Goal: Entertainment & Leisure: Consume media (video, audio)

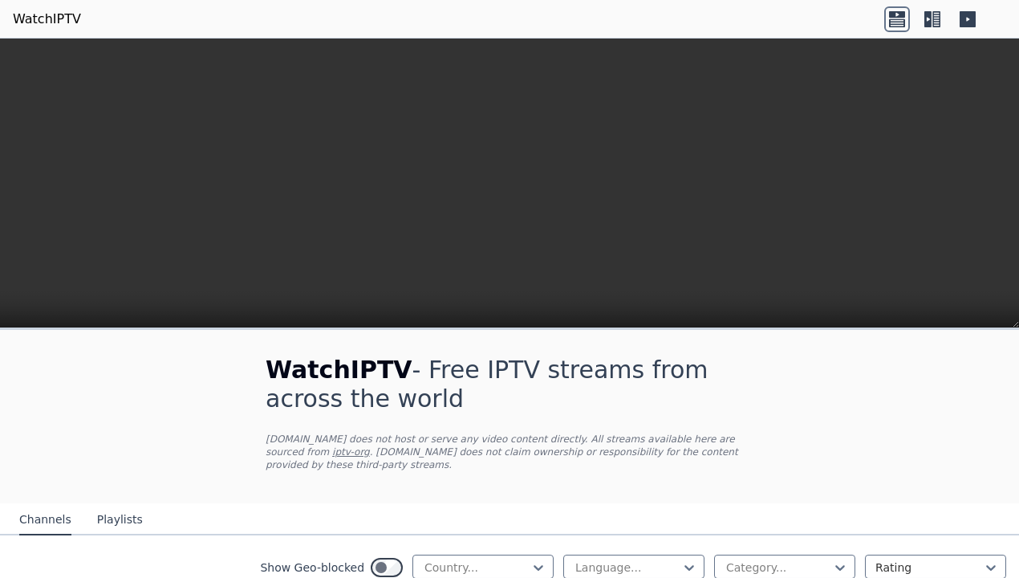
scroll to position [161, 0]
click at [370, 446] on link "iptv-org" at bounding box center [351, 451] width 38 height 11
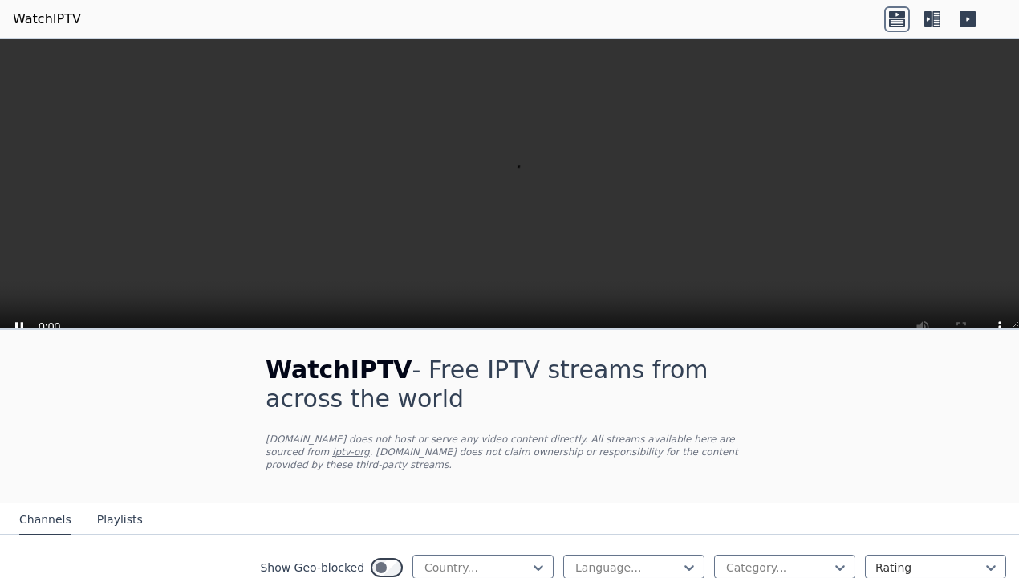
scroll to position [2118, 0]
